Goal: Task Accomplishment & Management: Use online tool/utility

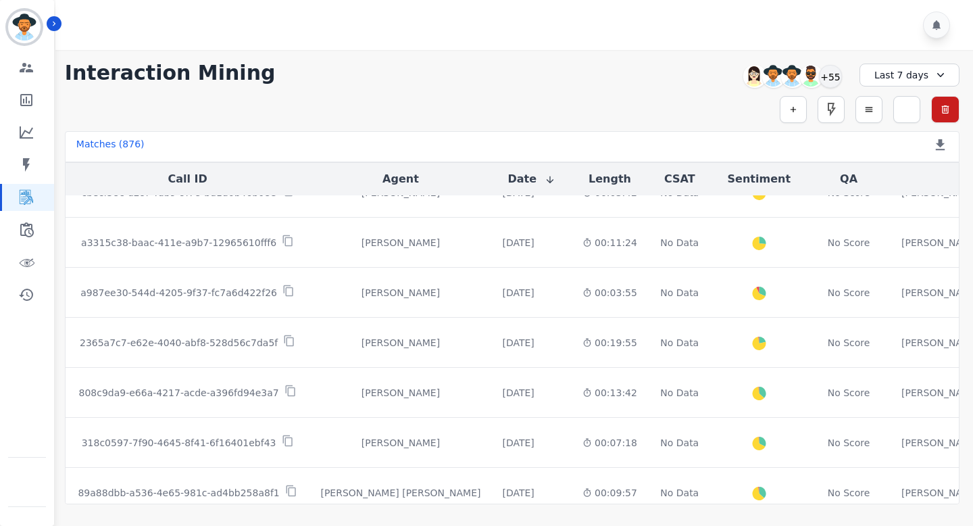
scroll to position [753, 0]
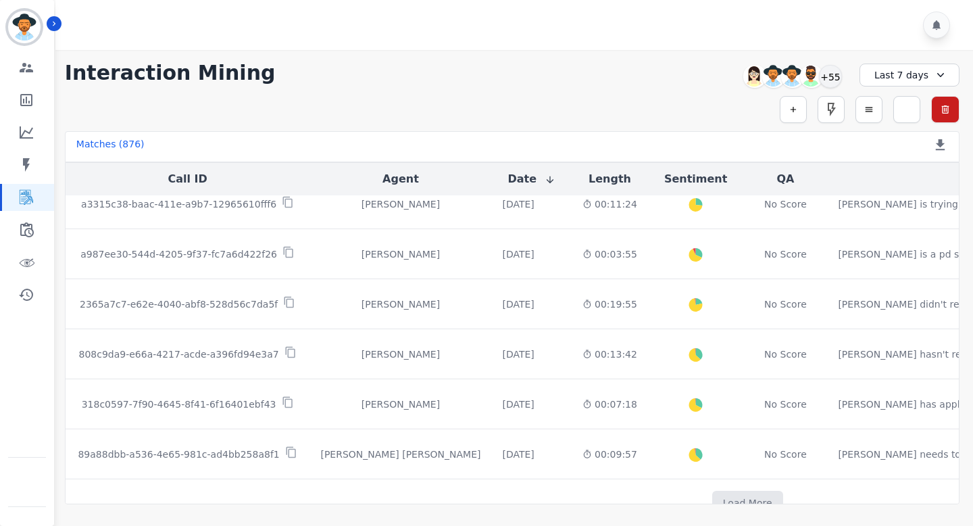
scroll to position [753, 0]
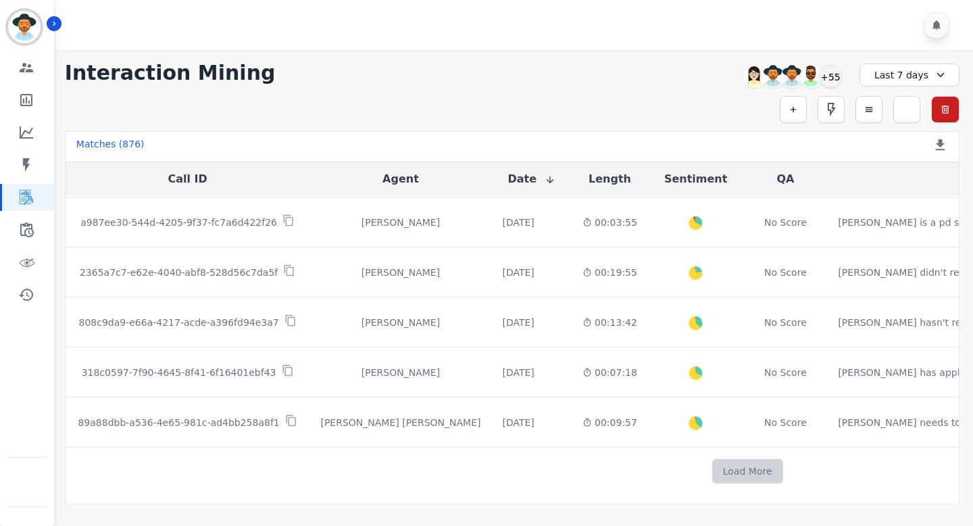
click at [712, 468] on button "Load More" at bounding box center [747, 471] width 71 height 24
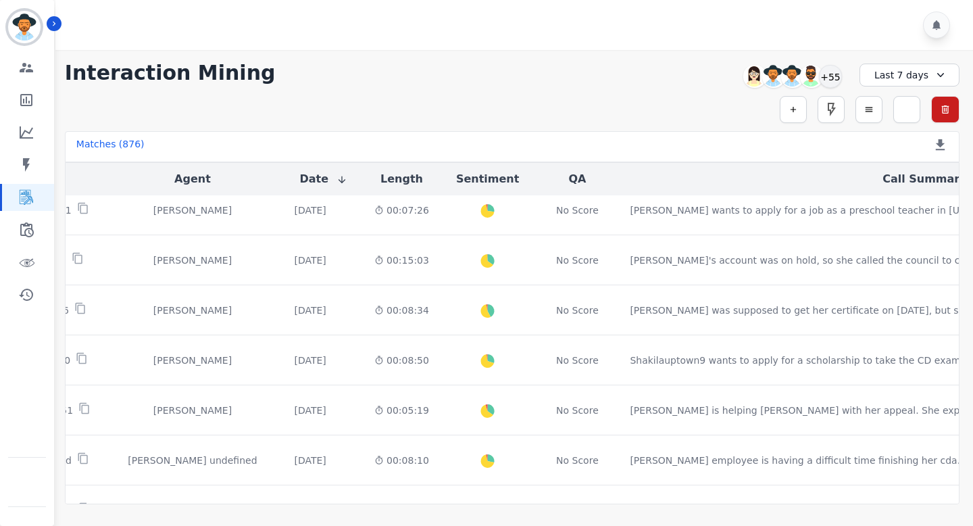
scroll to position [260, 0]
